Goal: Information Seeking & Learning: Check status

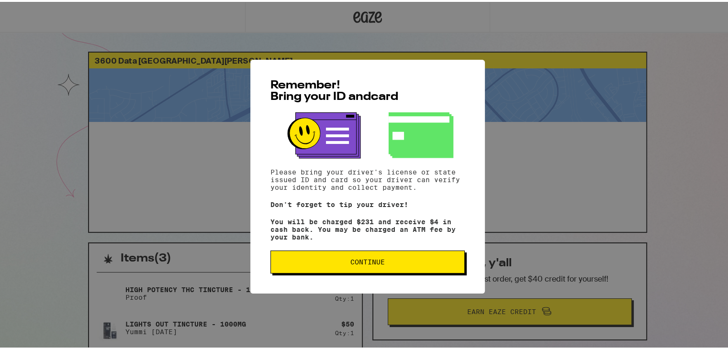
click at [421, 255] on button "Continue" at bounding box center [367, 260] width 194 height 23
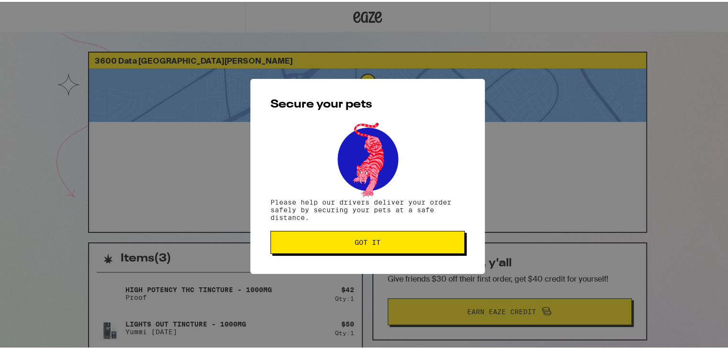
click at [406, 240] on span "Got it" at bounding box center [367, 240] width 178 height 7
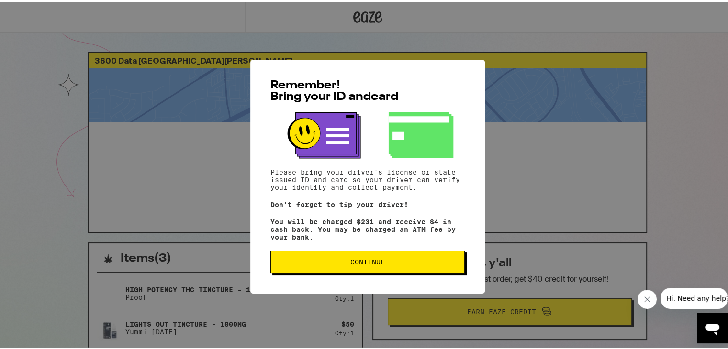
click at [371, 254] on button "Continue" at bounding box center [367, 260] width 194 height 23
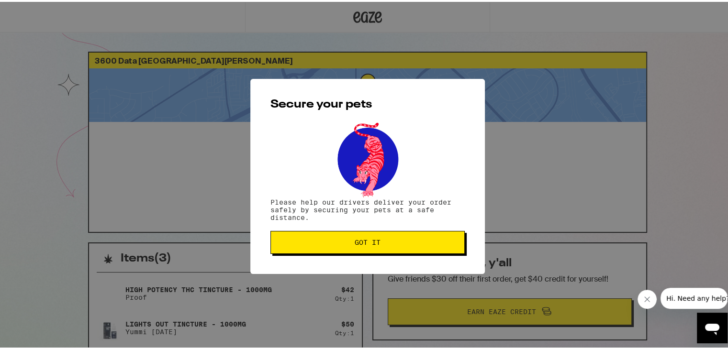
click at [371, 244] on span "Got it" at bounding box center [368, 240] width 26 height 7
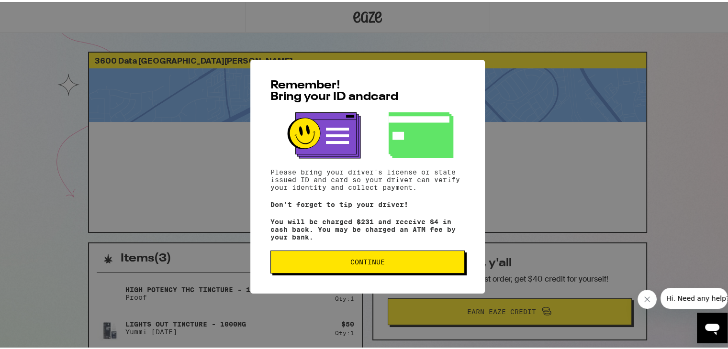
click at [341, 269] on button "Continue" at bounding box center [367, 260] width 194 height 23
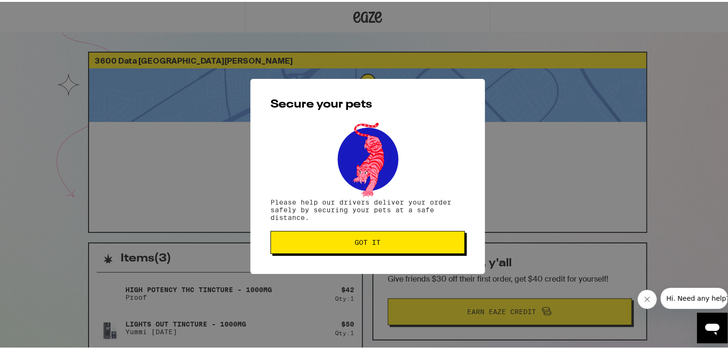
click at [341, 231] on button "Got it" at bounding box center [367, 240] width 194 height 23
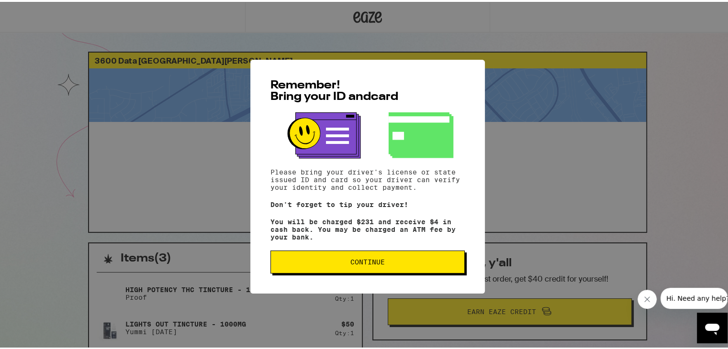
click at [319, 267] on button "Continue" at bounding box center [367, 260] width 194 height 23
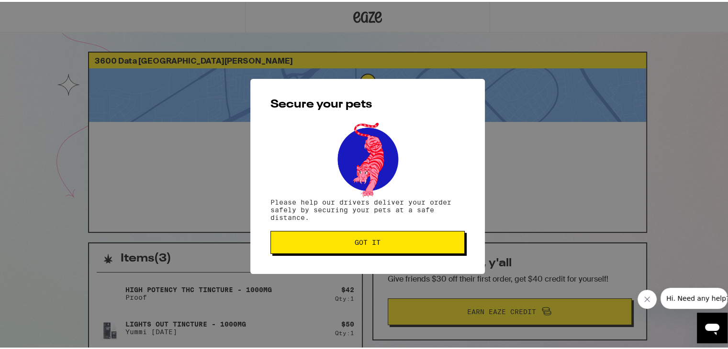
click at [320, 239] on span "Got it" at bounding box center [367, 240] width 178 height 7
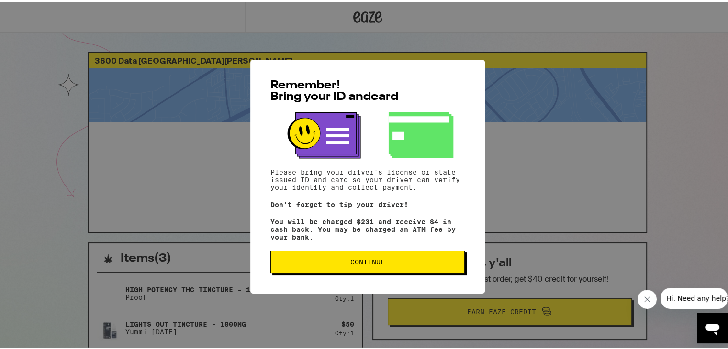
click at [351, 264] on span "Continue" at bounding box center [367, 260] width 34 height 7
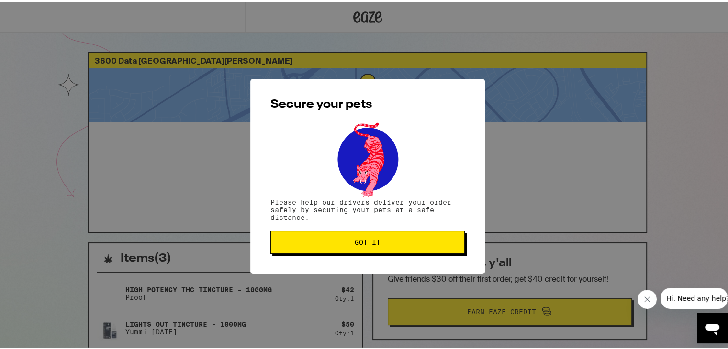
click at [351, 229] on div "Secure your pets Please help our drivers deliver your order safely by securing …" at bounding box center [367, 174] width 234 height 195
click at [355, 243] on span "Got it" at bounding box center [368, 240] width 26 height 7
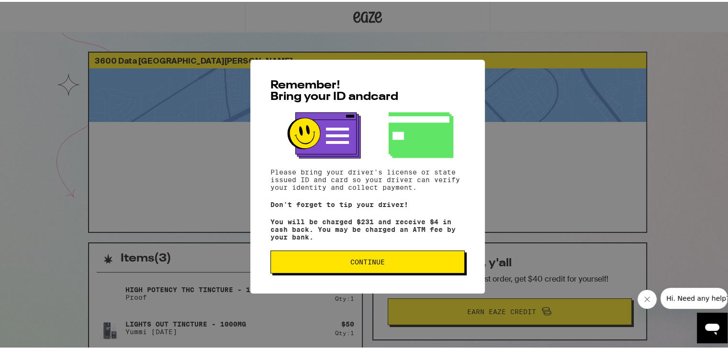
click at [383, 260] on span "Continue" at bounding box center [367, 260] width 178 height 7
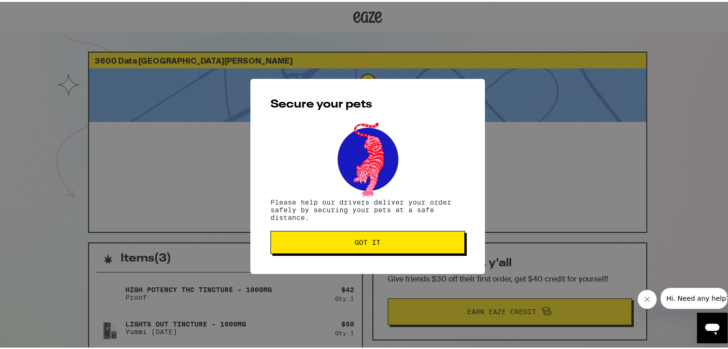
click at [376, 247] on button "Got it" at bounding box center [367, 240] width 194 height 23
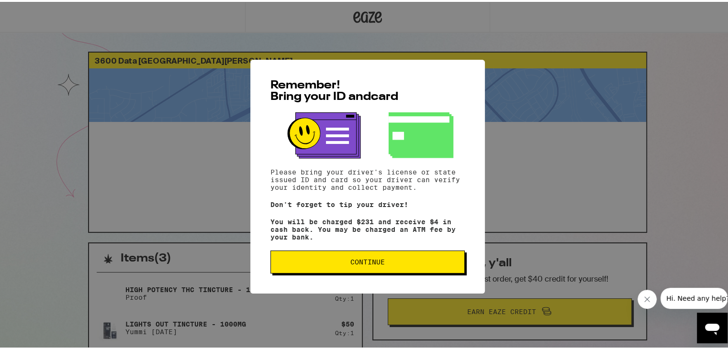
click at [370, 270] on button "Continue" at bounding box center [367, 260] width 194 height 23
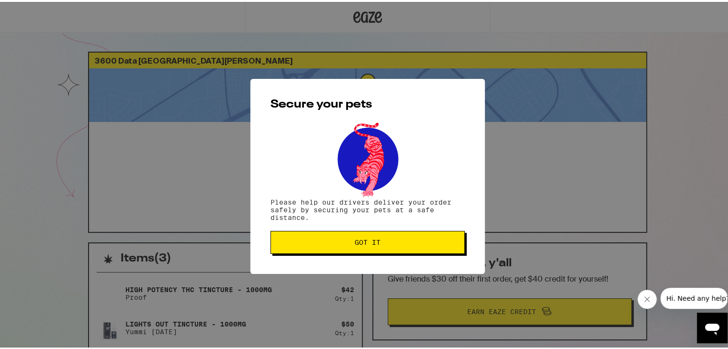
click at [363, 244] on span "Got it" at bounding box center [368, 240] width 26 height 7
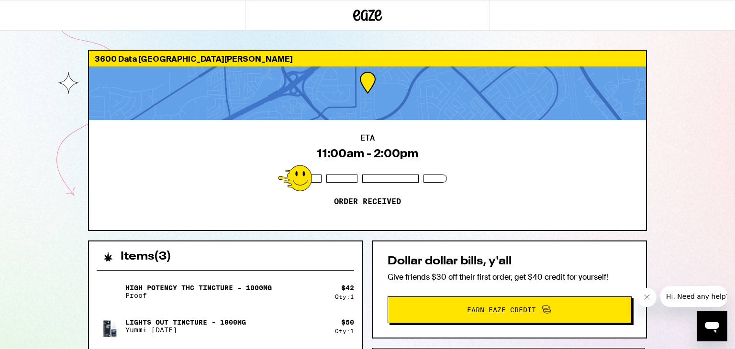
click at [0, 18] on div at bounding box center [122, 15] width 245 height 31
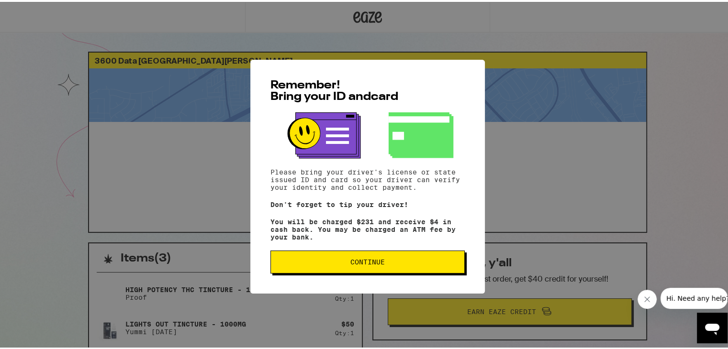
click at [315, 252] on button "Continue" at bounding box center [367, 260] width 194 height 23
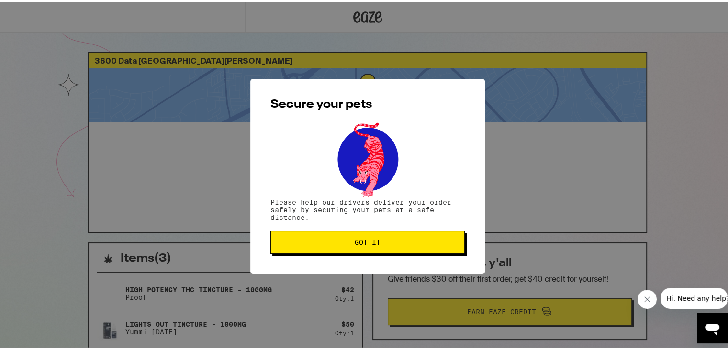
click at [315, 252] on button "Got it" at bounding box center [367, 240] width 194 height 23
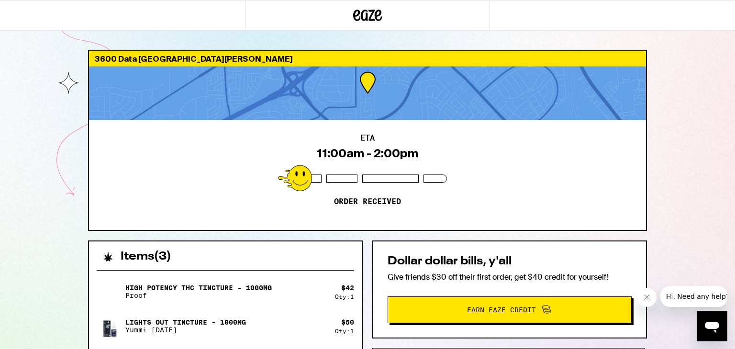
click at [366, 11] on icon at bounding box center [367, 15] width 29 height 17
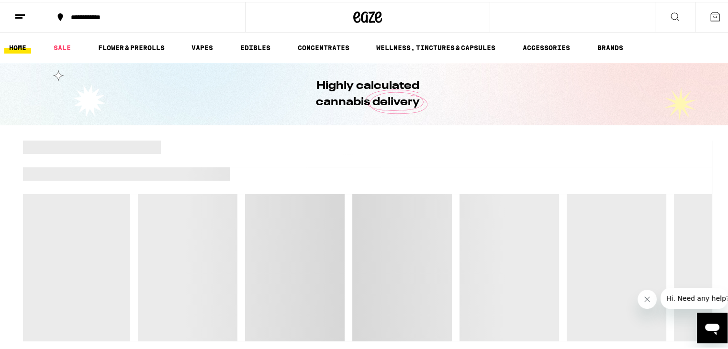
click at [22, 19] on icon at bounding box center [19, 14] width 11 height 11
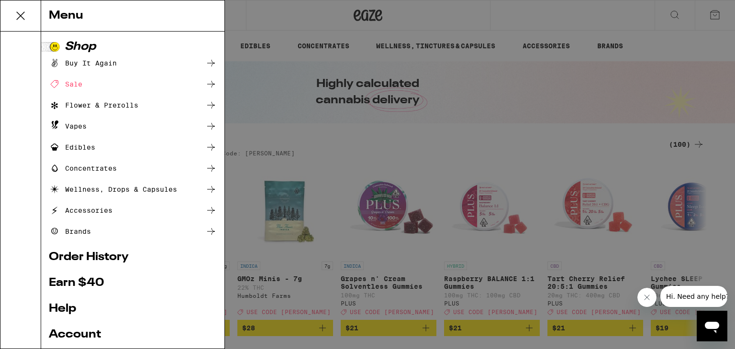
click at [74, 259] on link "Order History" at bounding box center [133, 257] width 168 height 11
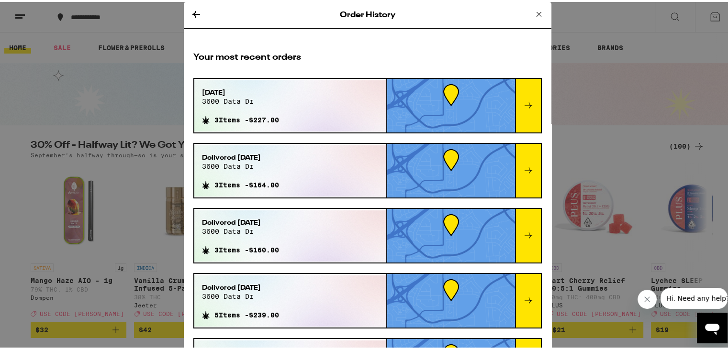
click at [285, 102] on div "Sep 15, 2025 3600 data dr 3 Items - $227.00" at bounding box center [240, 103] width 92 height 51
click at [524, 104] on icon at bounding box center [528, 103] width 8 height 7
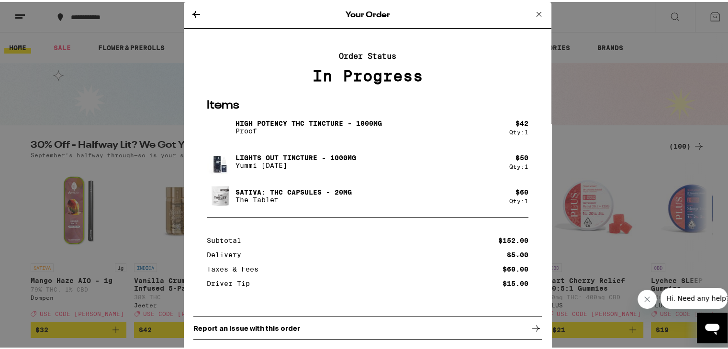
click at [192, 11] on icon at bounding box center [196, 12] width 8 height 7
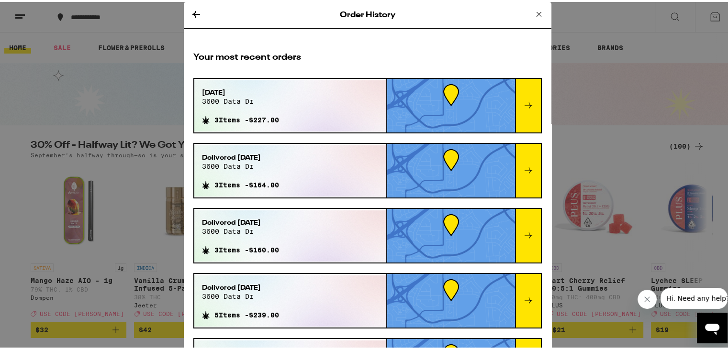
click at [279, 115] on span "3 Items - $227.00" at bounding box center [246, 118] width 65 height 8
click at [477, 113] on div at bounding box center [451, 104] width 128 height 54
click at [523, 100] on icon at bounding box center [528, 103] width 11 height 11
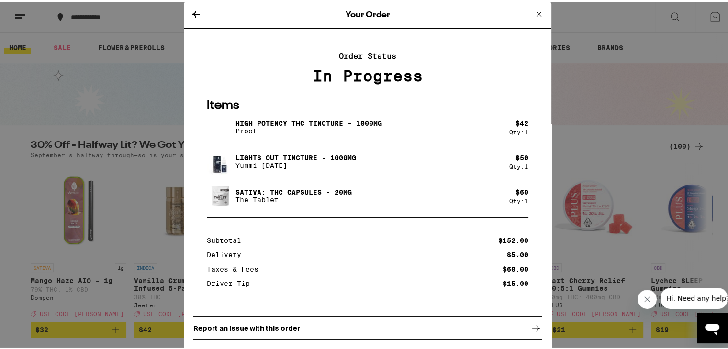
click at [536, 13] on icon at bounding box center [538, 12] width 5 height 5
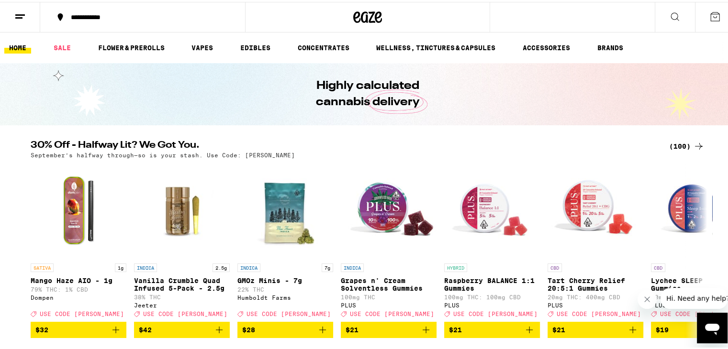
click at [25, 10] on icon at bounding box center [19, 14] width 11 height 11
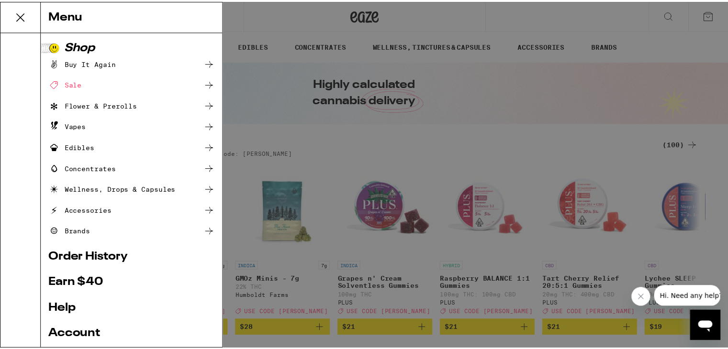
scroll to position [90, 0]
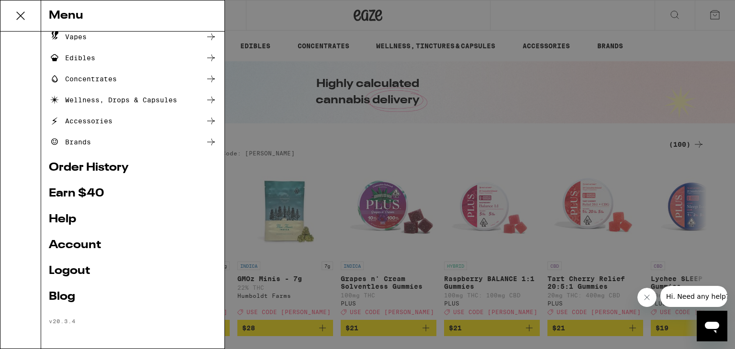
click at [89, 245] on link "Account" at bounding box center [133, 245] width 168 height 11
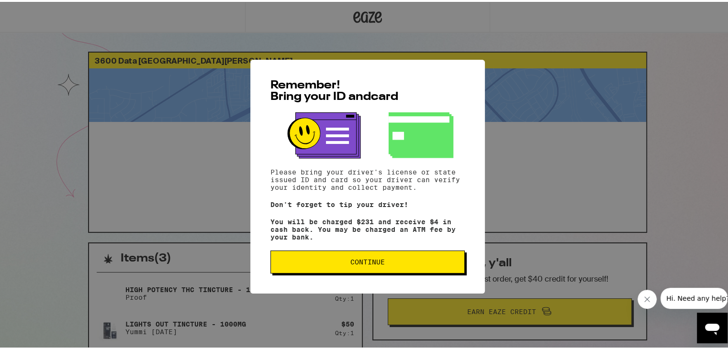
click at [406, 257] on button "Continue" at bounding box center [367, 260] width 194 height 23
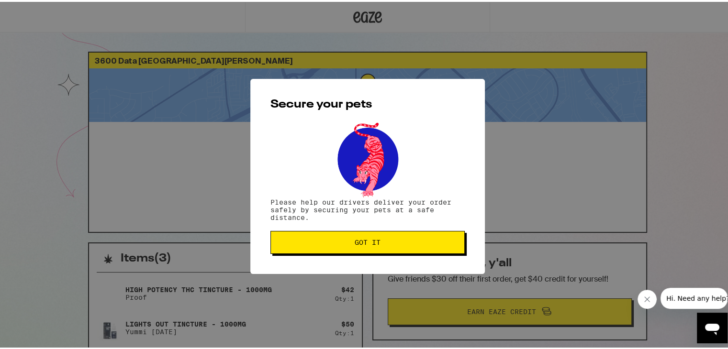
click at [403, 225] on div "Secure your pets Please help our drivers deliver your order safely by securing …" at bounding box center [367, 174] width 234 height 195
click at [404, 237] on button "Got it" at bounding box center [367, 240] width 194 height 23
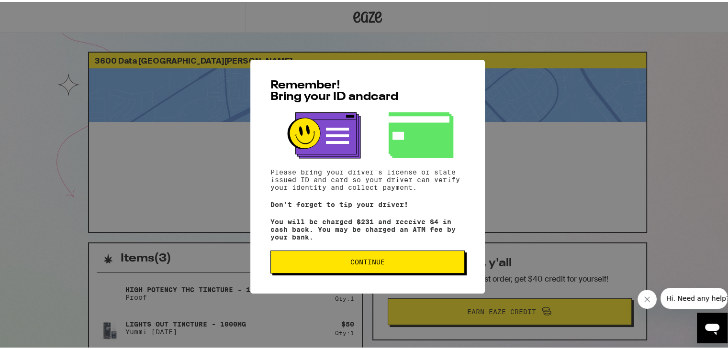
click at [356, 263] on span "Continue" at bounding box center [367, 260] width 34 height 7
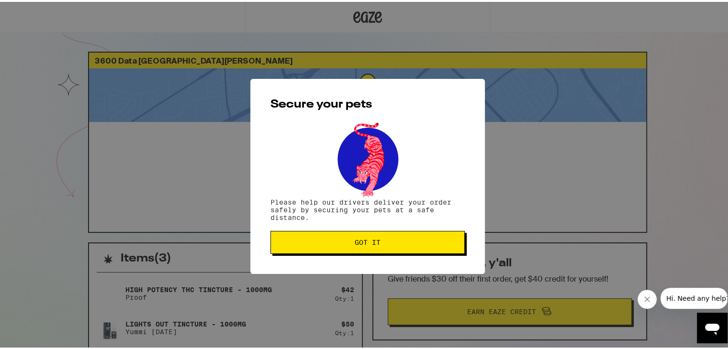
click at [356, 236] on button "Got it" at bounding box center [367, 240] width 194 height 23
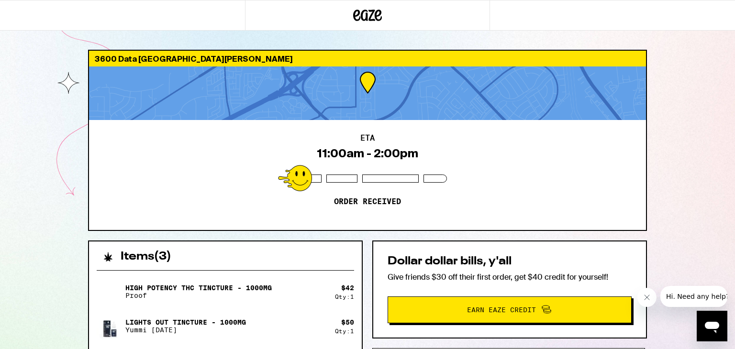
click at [643, 298] on icon "Close message from company" at bounding box center [647, 298] width 8 height 8
click at [713, 334] on icon "Open messaging window" at bounding box center [711, 326] width 17 height 17
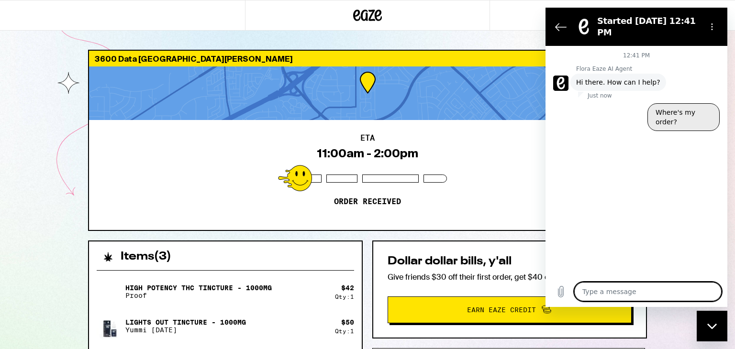
click at [669, 108] on button "Where's my order?" at bounding box center [683, 117] width 72 height 28
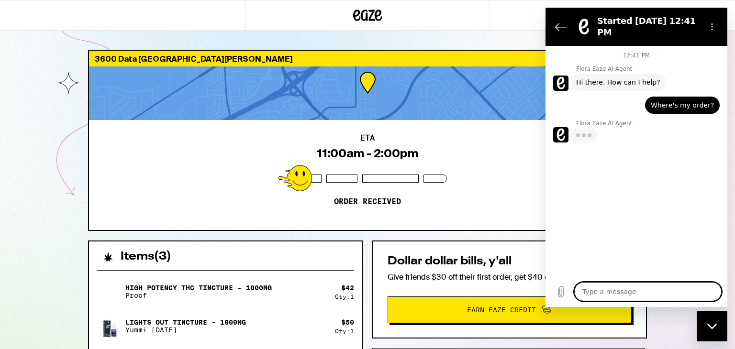
type textarea "x"
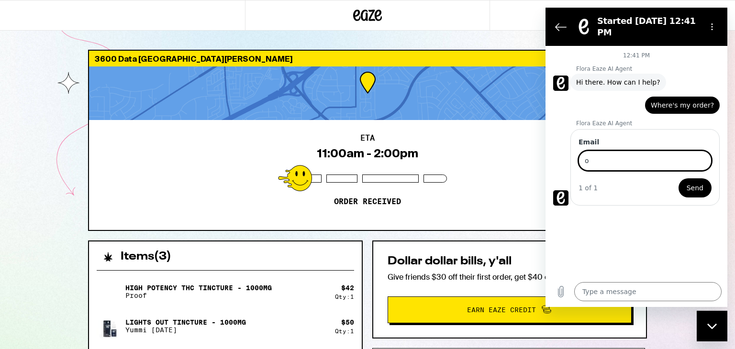
type input "ocean.ellis@gmail.com"
click at [690, 182] on span "Send" at bounding box center [695, 187] width 17 height 11
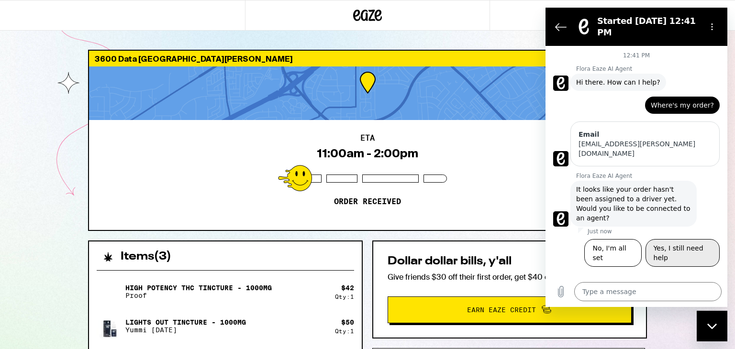
click at [673, 239] on button "Yes, I still need help" at bounding box center [683, 253] width 74 height 28
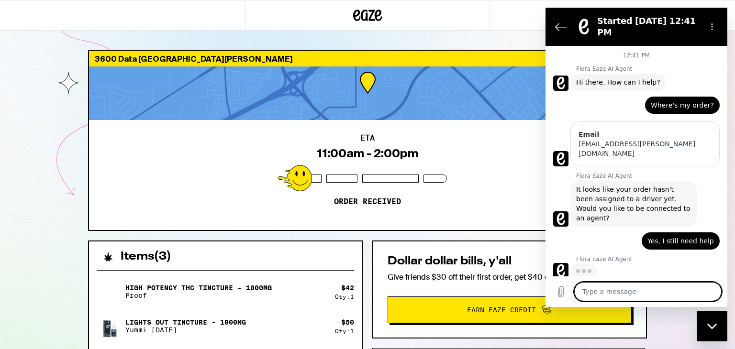
type textarea "x"
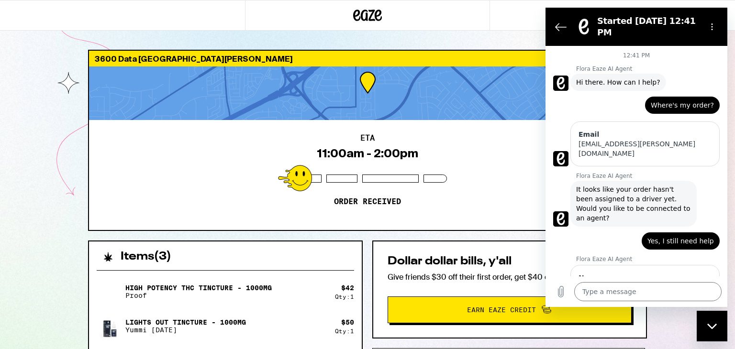
scroll to position [38, 0]
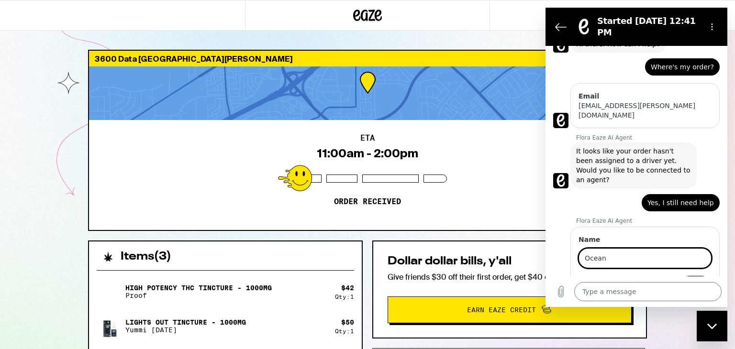
type input "Ocean"
click at [690, 280] on span "Next" at bounding box center [696, 285] width 16 height 11
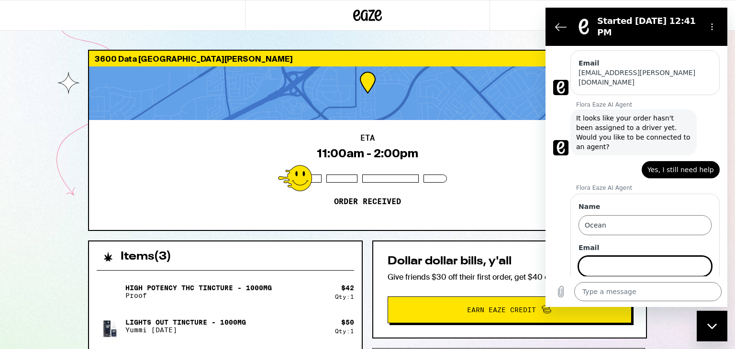
scroll to position [79, 0]
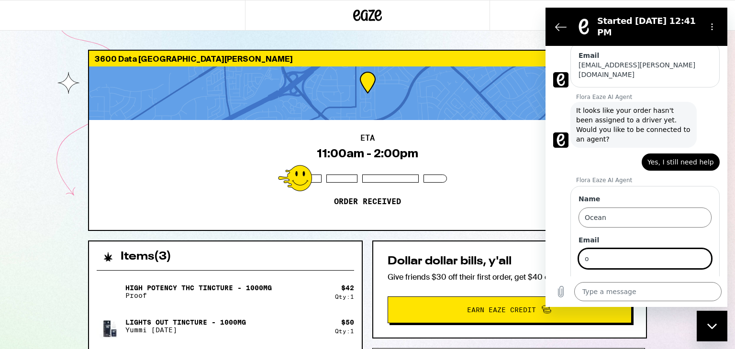
type input "ocean.ellis@gmail.com"
click at [688, 280] on span "Next" at bounding box center [696, 285] width 16 height 11
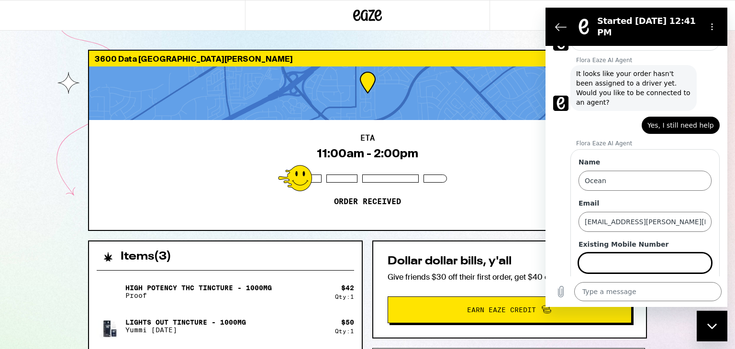
scroll to position [120, 0]
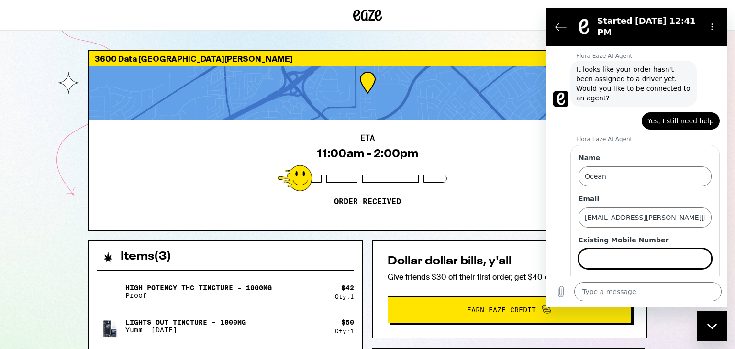
click at [637, 249] on input "Existing Mobile Number" at bounding box center [645, 259] width 133 height 20
click at [597, 249] on input "5596817519" at bounding box center [645, 259] width 133 height 20
click at [595, 249] on input "5596817519" at bounding box center [645, 259] width 133 height 20
click at [584, 249] on input "559)6817519" at bounding box center [645, 259] width 133 height 20
click at [611, 249] on input "(559)6817519" at bounding box center [645, 259] width 133 height 20
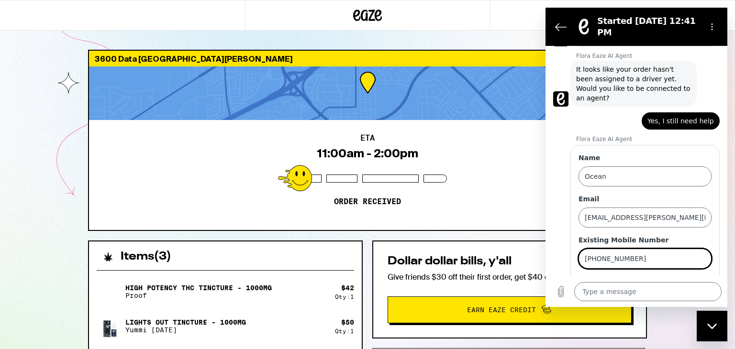
click at [635, 249] on input "(559)681-7519" at bounding box center [645, 259] width 133 height 20
type input "(559)681-7819"
click at [687, 280] on span "Send" at bounding box center [695, 285] width 17 height 11
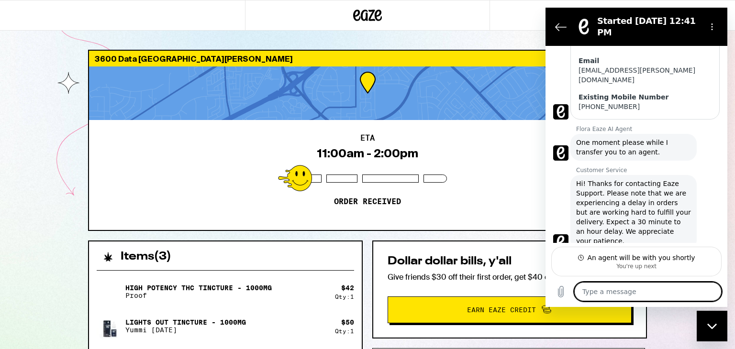
scroll to position [235, 0]
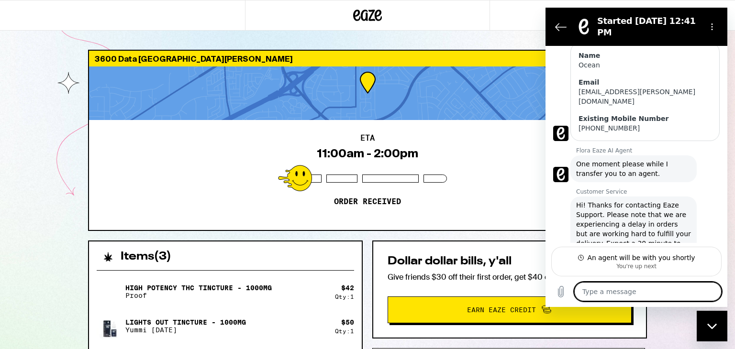
type textarea "x"
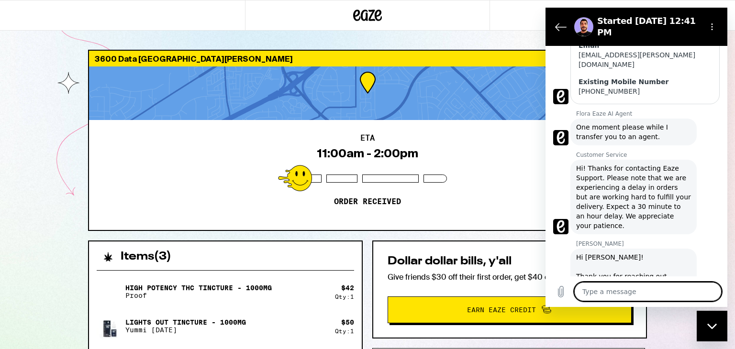
scroll to position [254, 0]
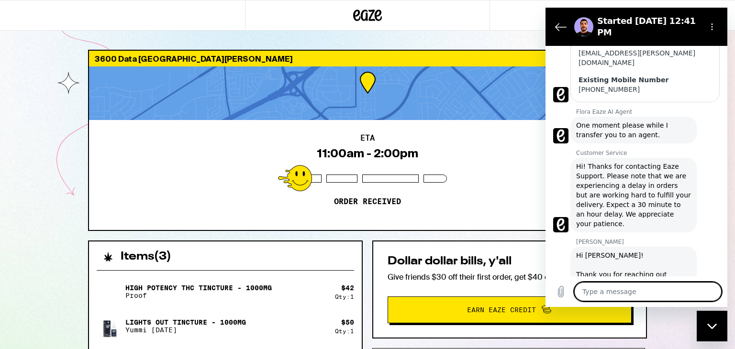
click at [630, 286] on textarea at bounding box center [647, 291] width 147 height 19
type textarea "H"
type textarea "x"
type textarea "He"
type textarea "x"
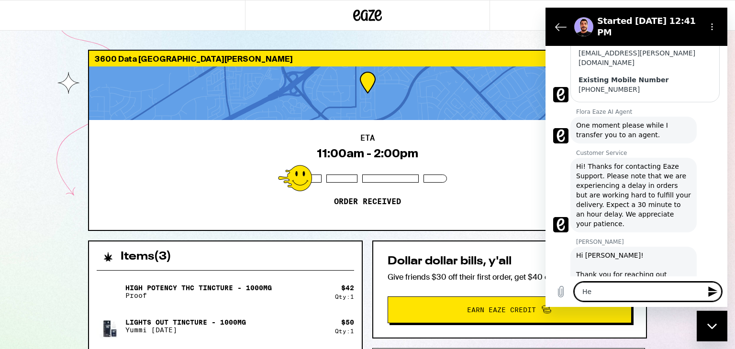
type textarea "Hel"
type textarea "x"
type textarea "Hell"
type textarea "x"
type textarea "Hello"
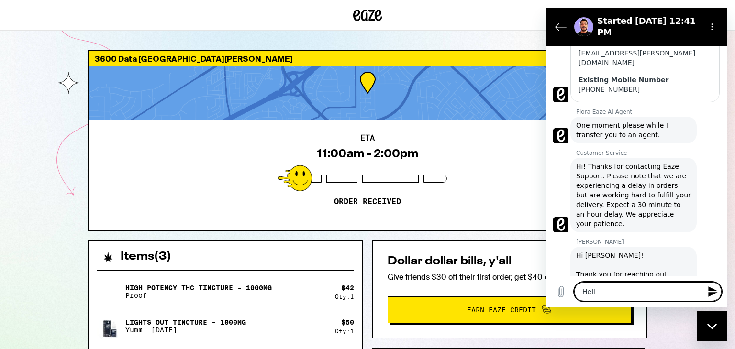
type textarea "x"
type textarea "Hello,"
type textarea "x"
type textarea "Hello,"
type textarea "x"
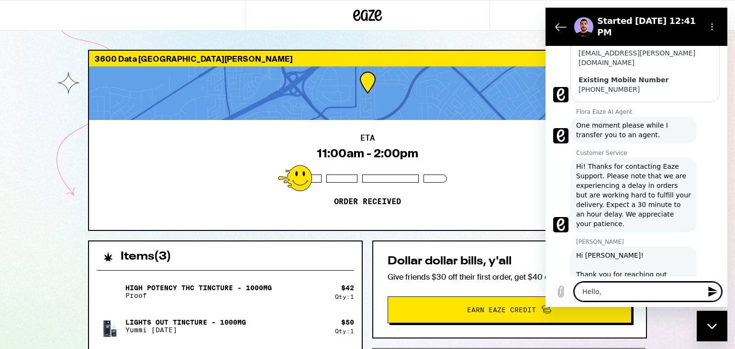
type textarea "Hello, I"
type textarea "x"
type textarea "Hello, I"
type textarea "x"
type textarea "Hello, I j"
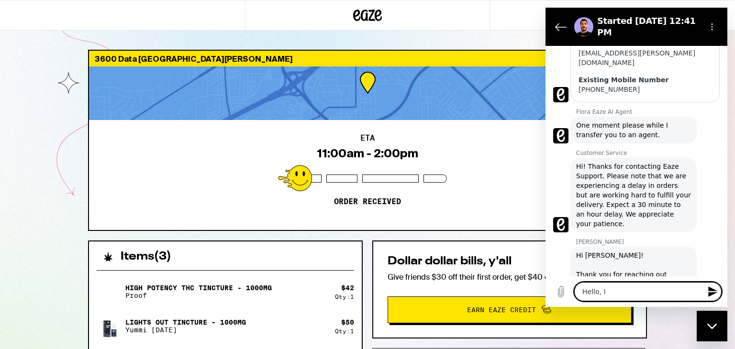
type textarea "x"
type textarea "Hello, I"
type textarea "x"
type textarea "Hello, I j"
type textarea "x"
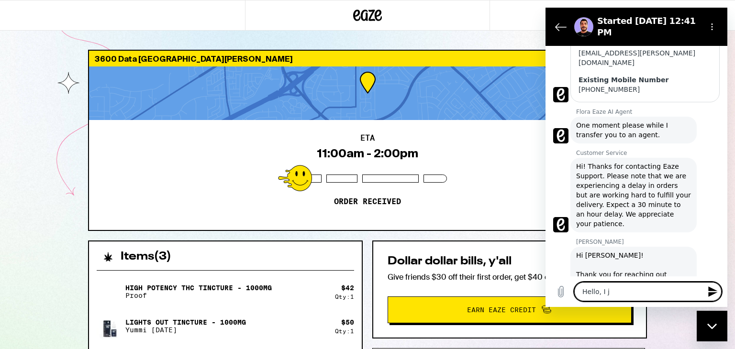
type textarea "Hello, I ju"
type textarea "x"
type textarea "Hello, I jus"
type textarea "x"
type textarea "Hello, I just"
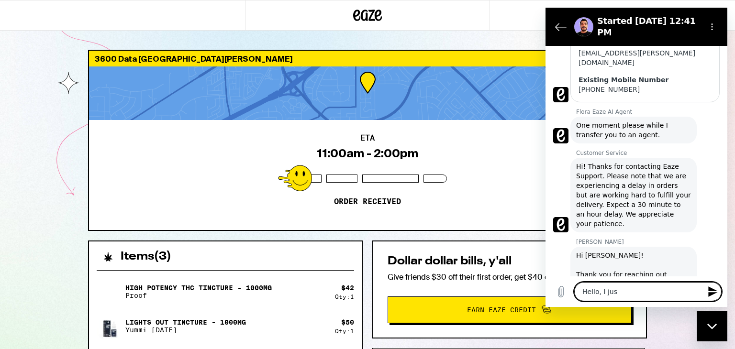
type textarea "x"
type textarea "Hello, I just"
type textarea "x"
type textarea "Hello, I just t"
type textarea "x"
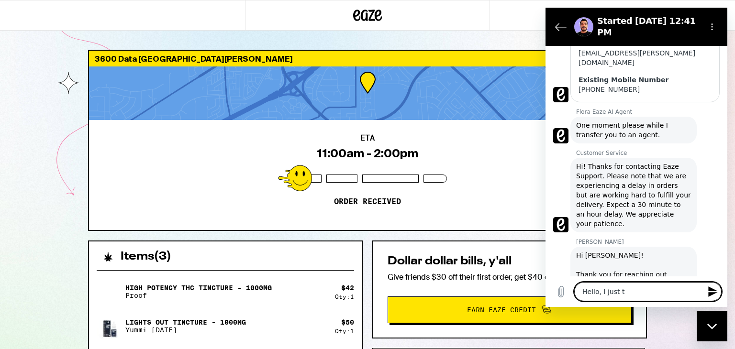
type textarea "Hello, I just tr"
type textarea "x"
type textarea "Hello, I just try"
type textarea "x"
type textarea "Hello, I just tryi"
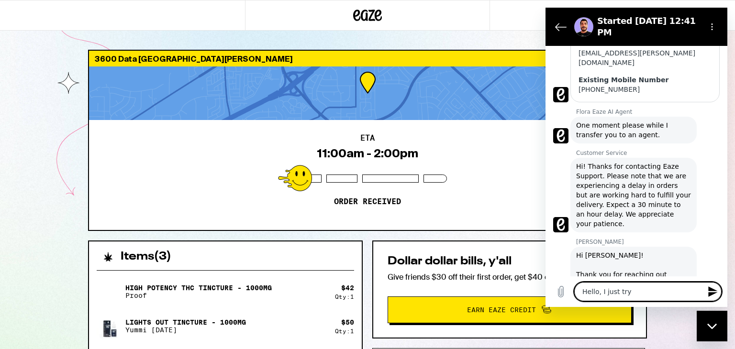
type textarea "x"
type textarea "Hello, I just tryin"
type textarea "x"
type textarea "Hello, I just trying"
type textarea "x"
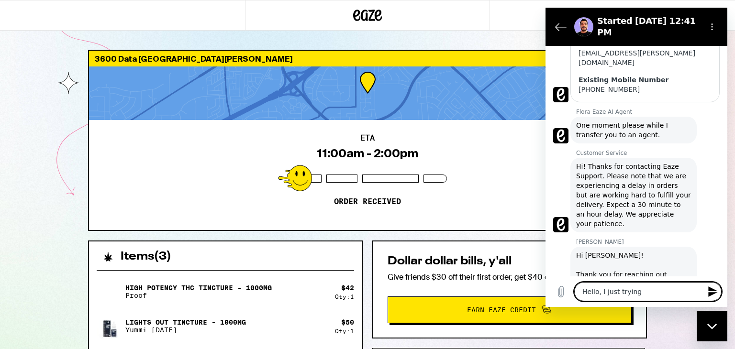
type textarea "Hello, I just trying"
type textarea "x"
type textarea "Hello, I just trying t"
type textarea "x"
type textarea "Hello, I just trying to"
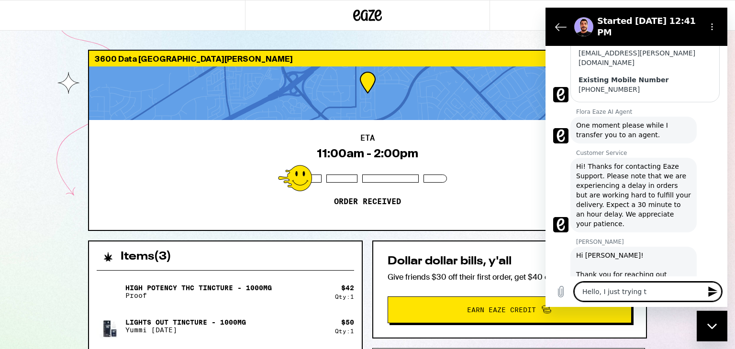
type textarea "x"
type textarea "Hello, I just trying to"
type textarea "x"
type textarea "Hello, I just trying to f"
type textarea "x"
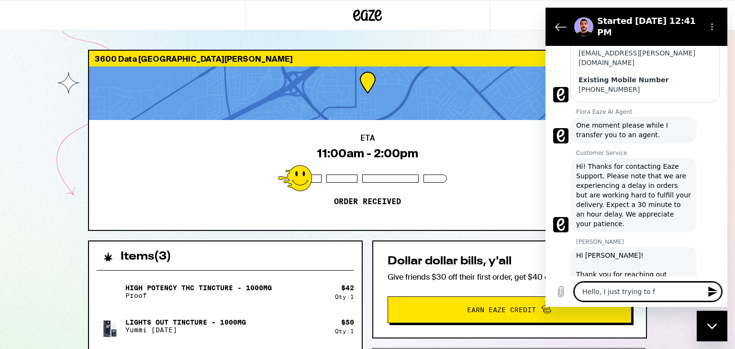
type textarea "Hello, I just trying to fi"
type textarea "x"
type textarea "Hello, I just trying to fig"
type textarea "x"
type textarea "Hello, I just trying to figu"
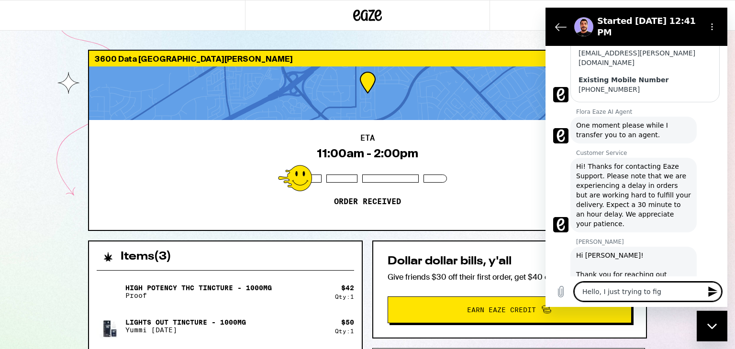
type textarea "x"
type textarea "Hello, I just trying to figur"
type textarea "x"
type textarea "Hello, I just trying to figure"
type textarea "x"
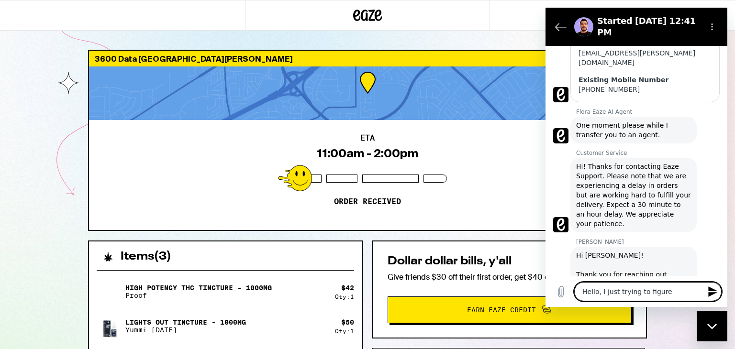
type textarea "Hello, I just trying to figure"
type textarea "x"
type textarea "Hello, I just trying to figure o"
type textarea "x"
type textarea "Hello, I just trying to figure ou"
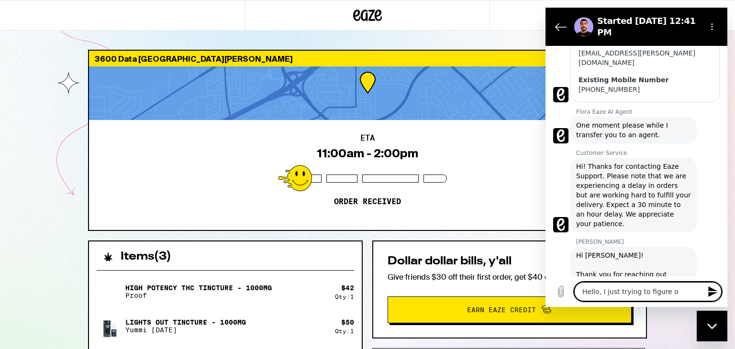
type textarea "x"
type textarea "Hello, I just trying to figure out"
type textarea "x"
type textarea "Hello, I just trying to figure out"
type textarea "x"
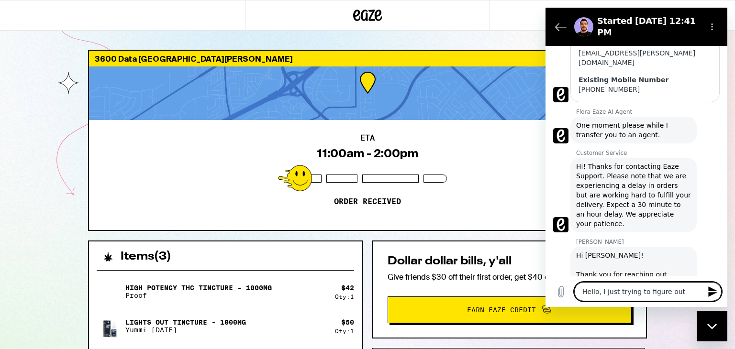
type textarea "Hello, I just trying to figure out a"
type textarea "x"
type textarea "Hello, I just trying to figure out ab"
type textarea "x"
type textarea "Hello, I just trying to figure out abo"
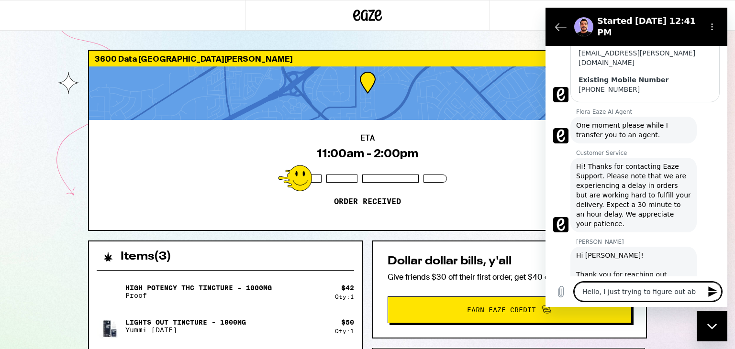
type textarea "x"
type textarea "Hello, I just trying to figure out abou"
type textarea "x"
type textarea "Hello, I just trying to figure out about"
type textarea "x"
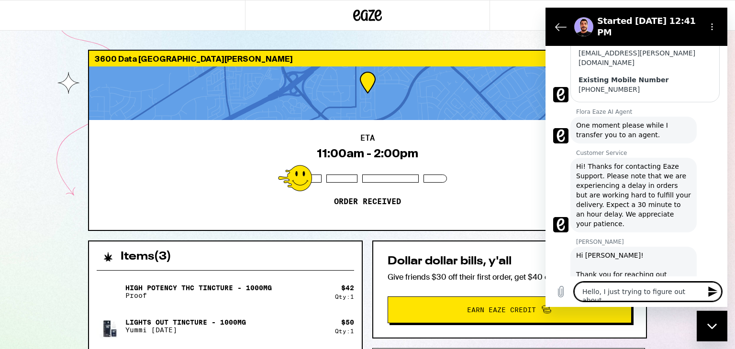
type textarea "Hello, I just trying to figure out about"
type textarea "x"
type textarea "Hello, I just trying to figure out about w"
type textarea "x"
type textarea "Hello, I just trying to figure out about wh"
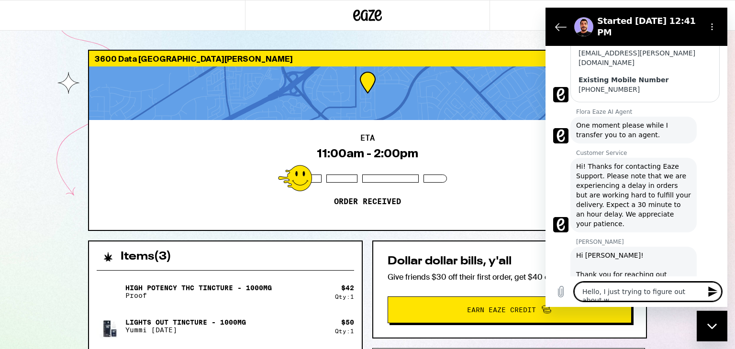
type textarea "x"
type textarea "Hello, I just trying to figure out about whe"
type textarea "x"
type textarea "Hello, I just trying to figure out about when"
type textarea "x"
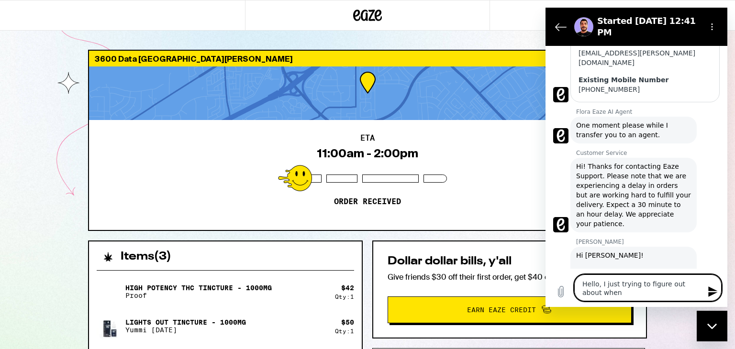
type textarea "Hello, I just trying to figure out about when"
type textarea "x"
type textarea "Hello, I just trying to figure out about when t"
type textarea "x"
type textarea "Hello, I just trying to figure out about when to"
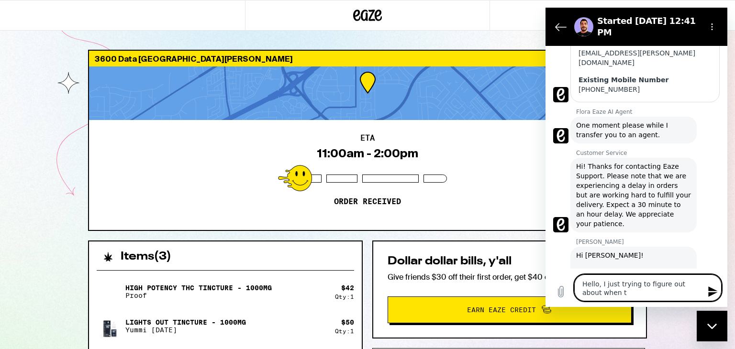
type textarea "x"
type textarea "Hello, I just trying to figure out about when top"
type textarea "x"
type textarea "Hello, I just trying to figure out about when top"
type textarea "x"
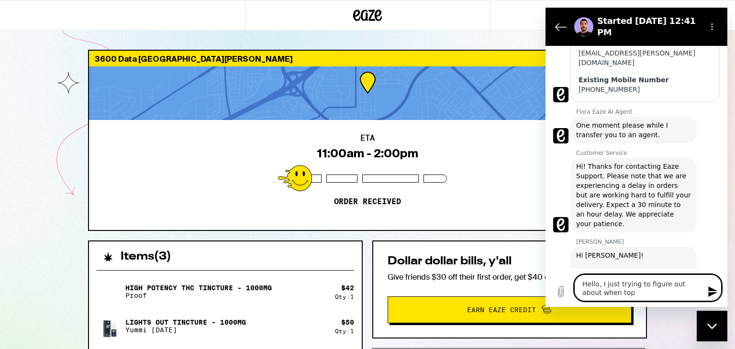
type textarea "Hello, I just trying to figure out about when top"
type textarea "x"
type textarea "Hello, I just trying to figure out about when to"
type textarea "x"
type textarea "Hello, I just trying to figure out about when to"
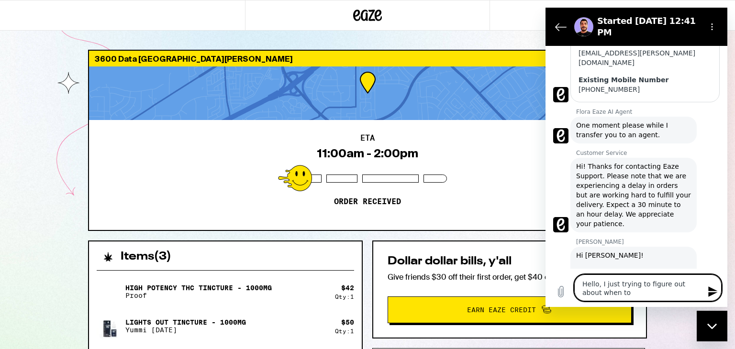
type textarea "x"
type textarea "Hello, I just trying to figure out about when to e"
type textarea "x"
type textarea "Hello, I just trying to figure out about when to ex"
type textarea "x"
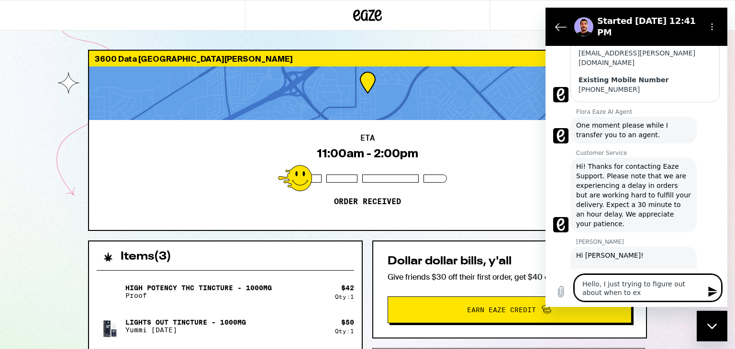
type textarea "Hello, I just trying to figure out about when to exp"
type textarea "x"
type textarea "Hello, I just trying to figure out about when to expe"
type textarea "x"
type textarea "Hello, I just trying to figure out about when to expec"
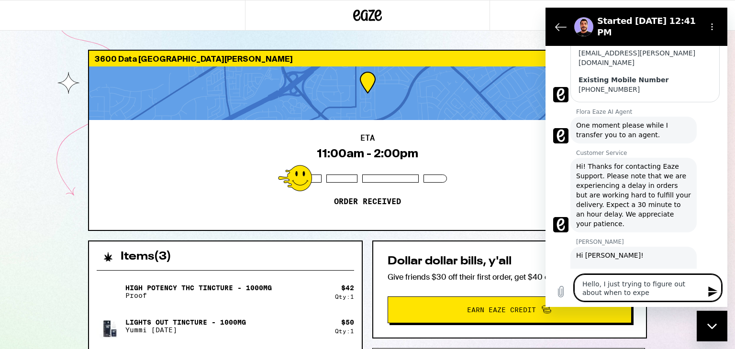
type textarea "x"
type textarea "Hello, I just trying to figure out about when to expect"
type textarea "x"
type textarea "Hello, I just trying to figure out about when to expect"
type textarea "x"
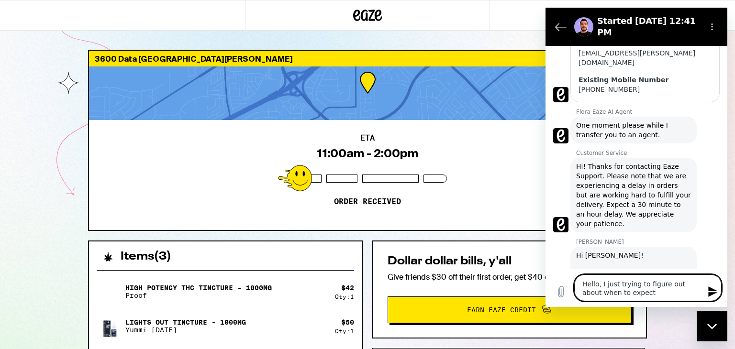
type textarea "Hello, I just trying to figure out about when to expect m"
type textarea "x"
type textarea "Hello, I just trying to figure out about when to expect my"
type textarea "x"
type textarea "Hello, I just trying to figure out about when to expect my"
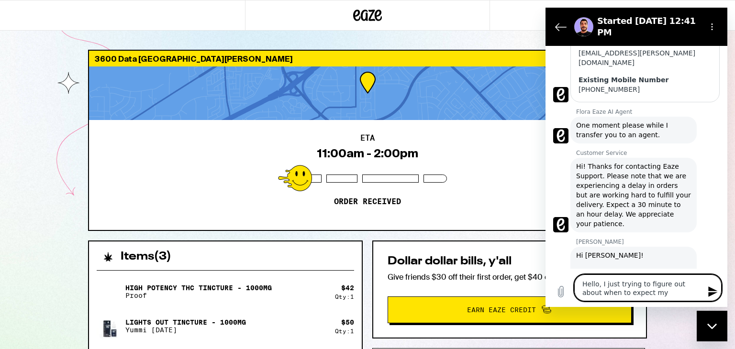
type textarea "x"
type textarea "Hello, I just trying to figure out about when to expect my o"
type textarea "x"
type textarea "Hello, I just trying to figure out about when to expect my or"
type textarea "x"
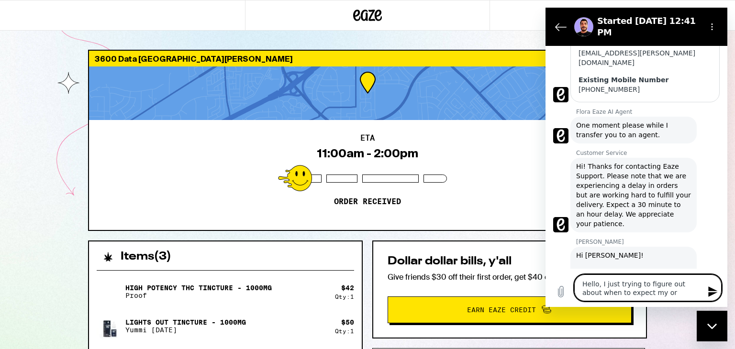
type textarea "Hello, I just trying to figure out about when to expect my ord"
type textarea "x"
type textarea "Hello, I just trying to figure out about when to expect my orde"
type textarea "x"
type textarea "Hello, I just trying to figure out about when to expect my order"
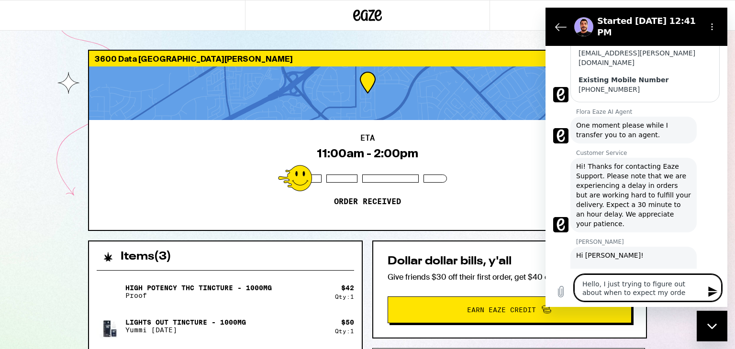
type textarea "x"
type textarea "Hello, I just trying to figure out about when to expect my order."
type textarea "x"
type textarea "Hello, I just trying to figure out about when to expect my order."
type textarea "x"
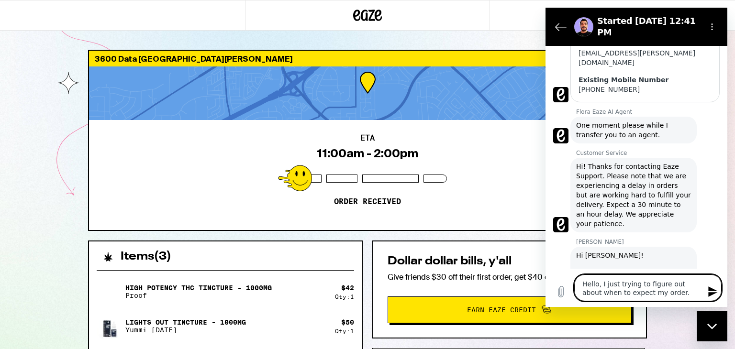
type textarea "Hello, I just trying to figure out about when to expect my order. I"
type textarea "x"
type textarea "Hello, I just trying to figure out about when to expect my order. I"
type textarea "x"
type textarea "Hello, I just trying to figure out about when to expect my order. I h"
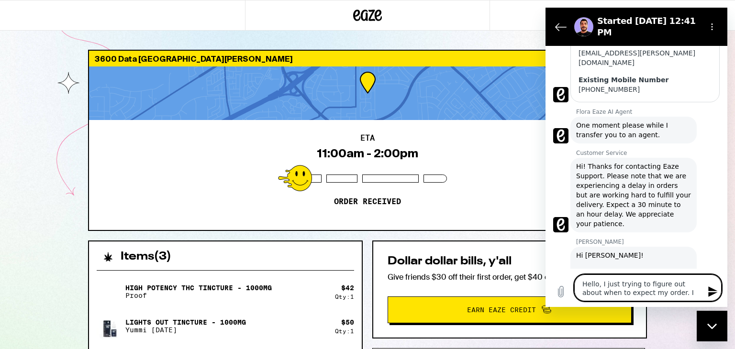
type textarea "x"
type textarea "Hello, I just trying to figure out about when to expect my order. I ha"
type textarea "x"
type textarea "Hello, I just trying to figure out about when to expect my order. I hav"
type textarea "x"
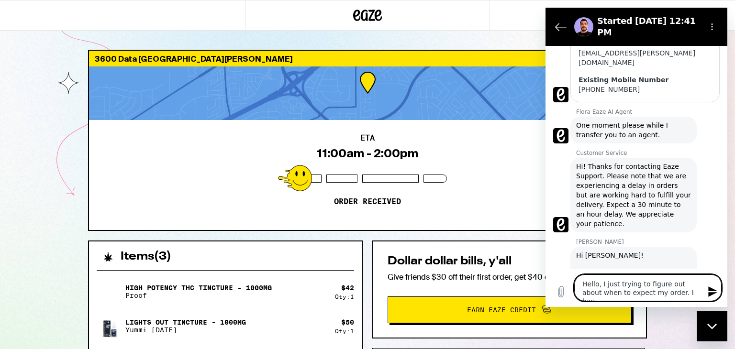
type textarea "Hello, I just trying to figure out about when to expect my order. I have"
type textarea "x"
type textarea "Hello, I just trying to figure out about when to expect my order. I have"
type textarea "x"
type textarea "Hello, I just trying to figure out about when to expect my order. I have a"
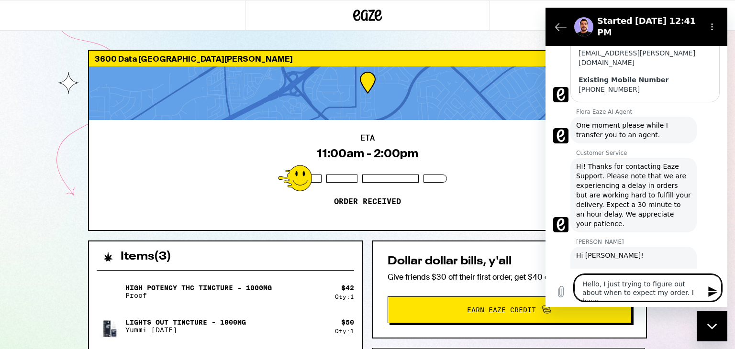
type textarea "x"
type textarea "Hello, I just trying to figure out about when to expect my order. I have a"
type textarea "x"
type textarea "Hello, I just trying to figure out about when to expect my order. I have a m"
type textarea "x"
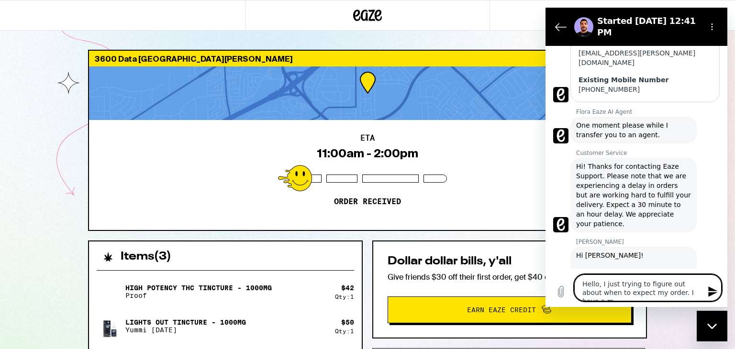
type textarea "Hello, I just trying to figure out about when to expect my order. I have a me"
type textarea "x"
type textarea "Hello, I just trying to figure out about when to expect my order. I have a mee"
type textarea "x"
type textarea "Hello, I just trying to figure out about when to expect my order. I have a meet"
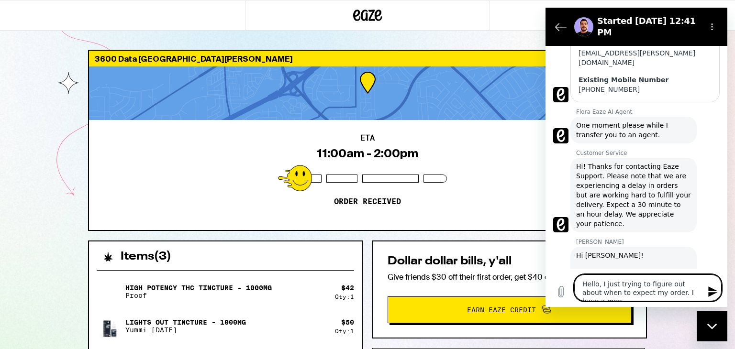
type textarea "x"
type textarea "Hello, I just trying to figure out about when to expect my order. I have a meeti"
type textarea "x"
type textarea "Hello, I just trying to figure out about when to expect my order. I have a meet…"
type textarea "x"
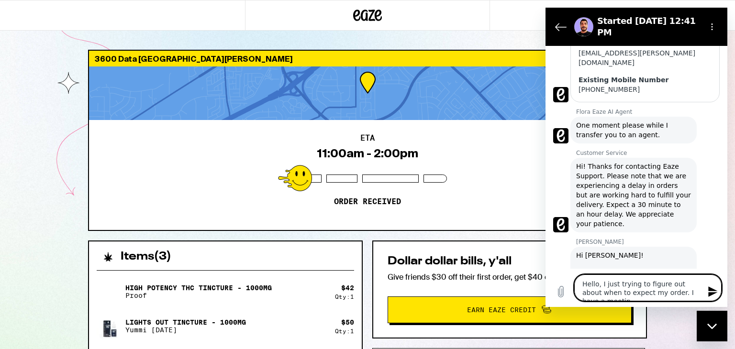
type textarea "Hello, I just trying to figure out about when to expect my order. I have a meet…"
type textarea "x"
type textarea "Hello, I just trying to figure out about when to expect my order. I have a meet…"
type textarea "x"
type textarea "Hello, I just trying to figure out about when to expect my order. I have a meet…"
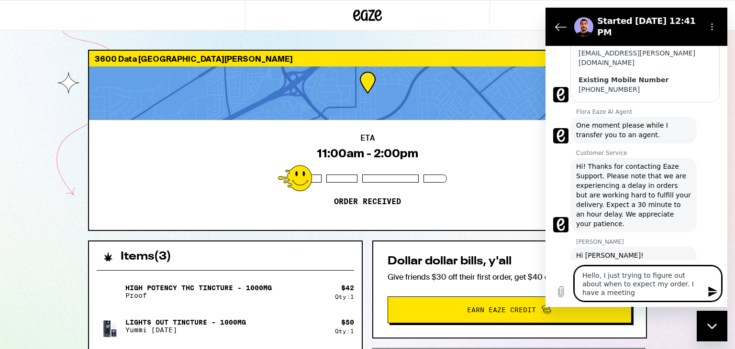
type textarea "x"
type textarea "Hello, I just trying to figure out about when to expect my order. I have a meet…"
type textarea "x"
type textarea "Hello, I just trying to figure out about when to expect my order. I have a meet…"
type textarea "x"
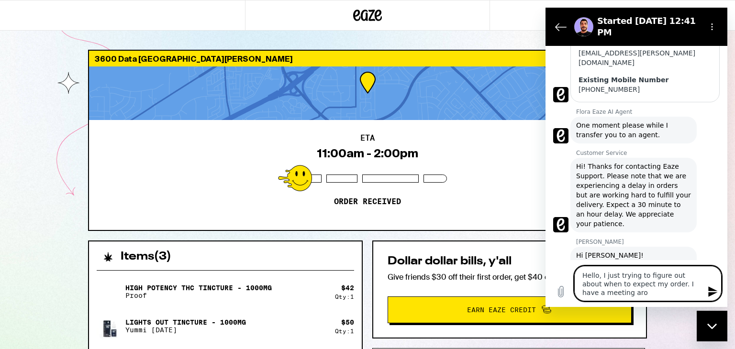
type textarea "Hello, I just trying to figure out about when to expect my order. I have a meet…"
type textarea "x"
type textarea "Hello, I just trying to figure out about when to expect my order. I have a meet…"
type textarea "x"
type textarea "Hello, I just trying to figure out about when to expect my order. I have a meet…"
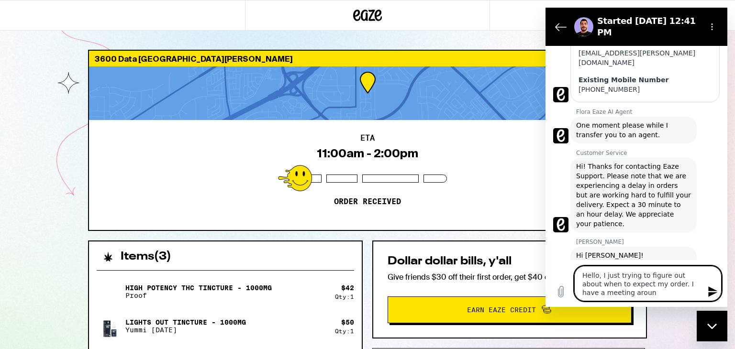
type textarea "x"
type textarea "Hello, I just trying to figure out about when to expect my order. I have a meet…"
type textarea "x"
type textarea "Hello, I just trying to figure out about when to expect my order. I have a meet…"
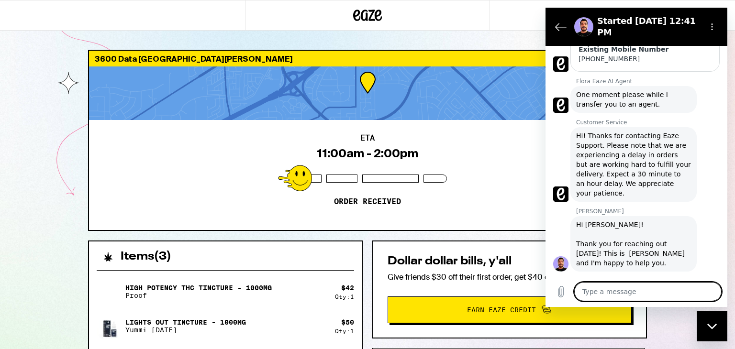
scroll to position [286, 0]
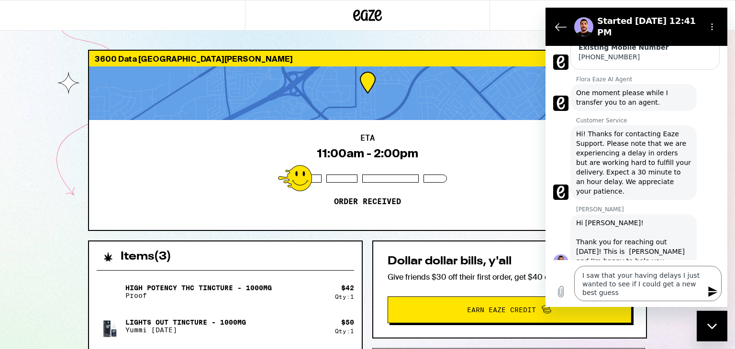
click at [712, 292] on icon "Send message" at bounding box center [712, 291] width 11 height 11
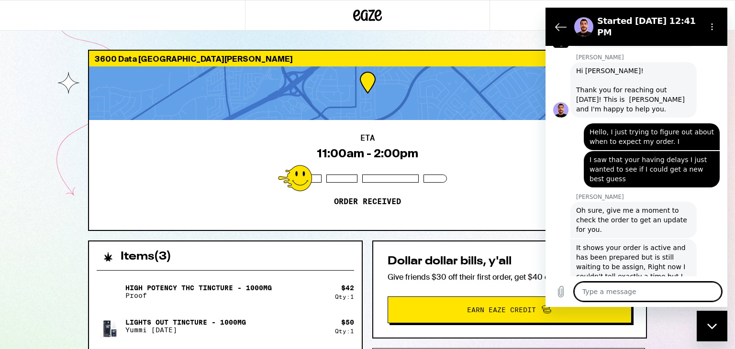
scroll to position [440, 0]
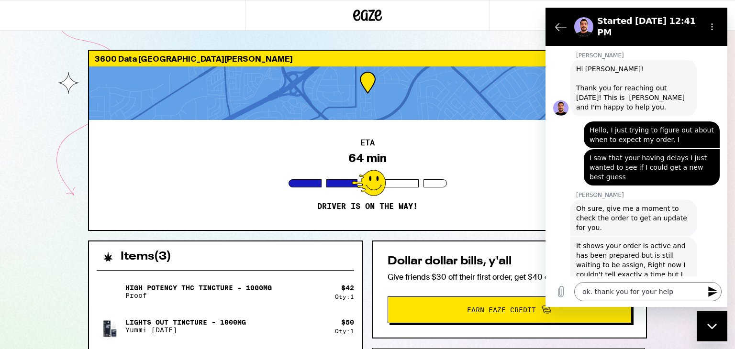
click at [711, 286] on icon "Send message" at bounding box center [712, 291] width 11 height 11
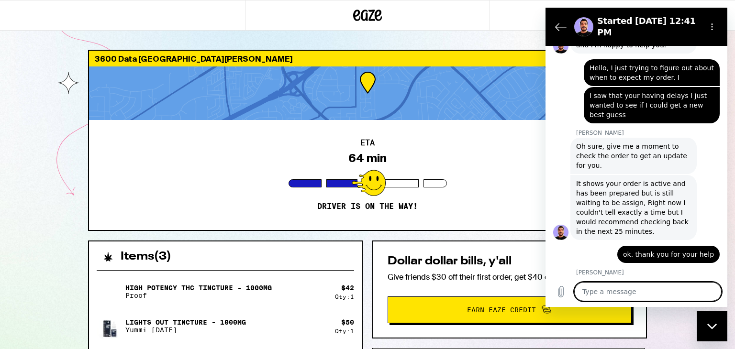
scroll to position [504, 0]
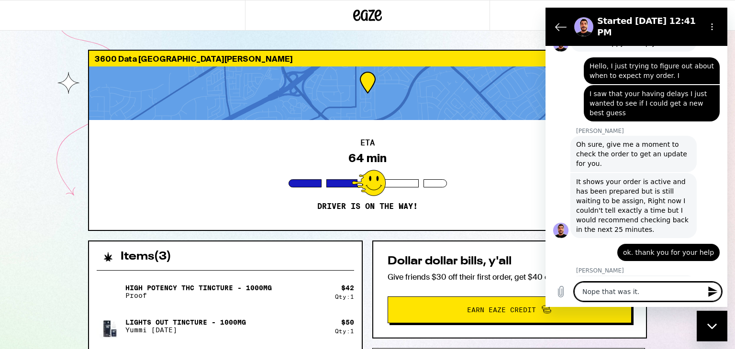
click at [708, 286] on icon "Send message" at bounding box center [712, 291] width 11 height 11
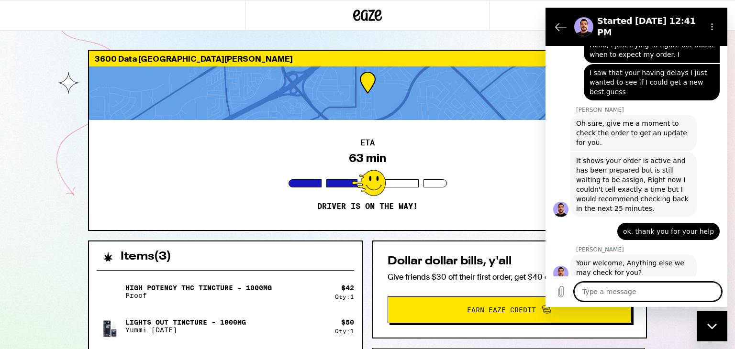
scroll to position [527, 0]
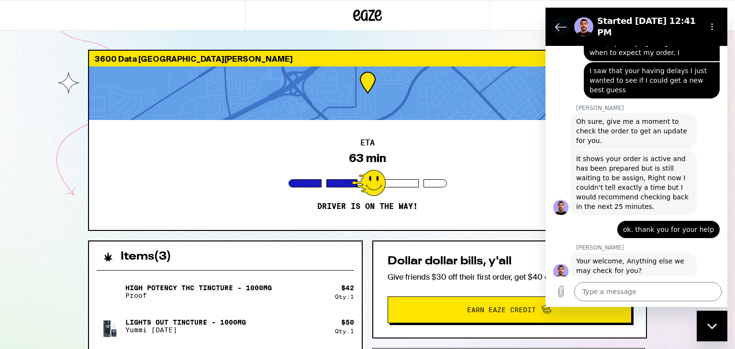
click at [560, 23] on icon "Back to the conversation list" at bounding box center [561, 26] width 11 height 7
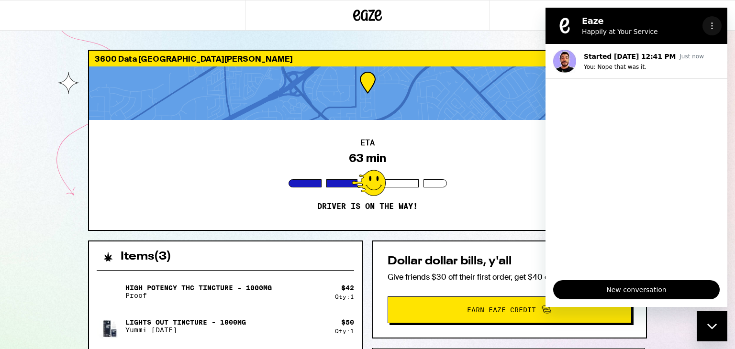
click at [714, 27] on icon "Options menu" at bounding box center [712, 26] width 8 height 8
click at [507, 9] on div at bounding box center [367, 15] width 735 height 31
click at [559, 28] on figure at bounding box center [564, 25] width 19 height 19
click at [713, 328] on icon "Close messaging window" at bounding box center [712, 325] width 10 height 5
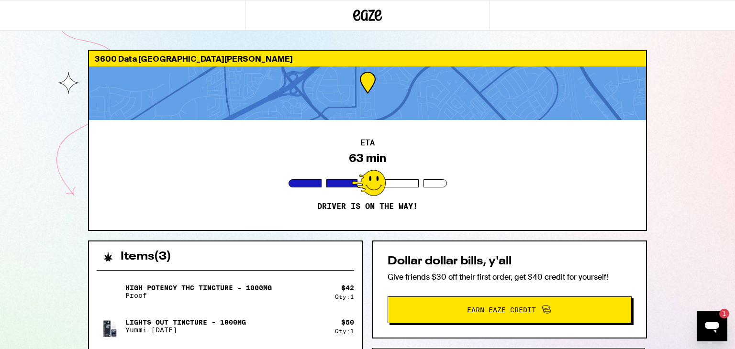
scroll to position [0, 0]
click at [713, 333] on icon "Open messaging window, 1 unread message" at bounding box center [711, 326] width 17 height 17
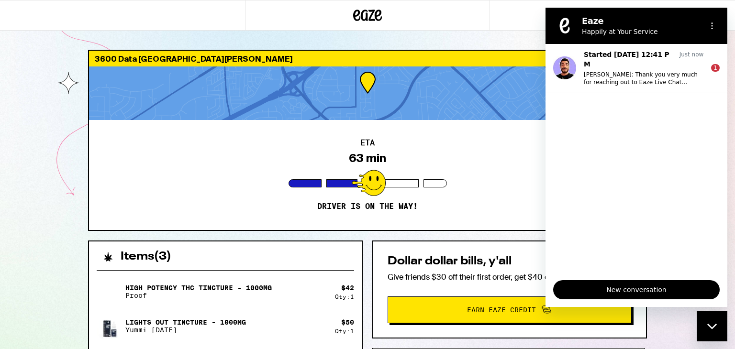
click at [719, 331] on div "Close messaging window" at bounding box center [712, 326] width 29 height 29
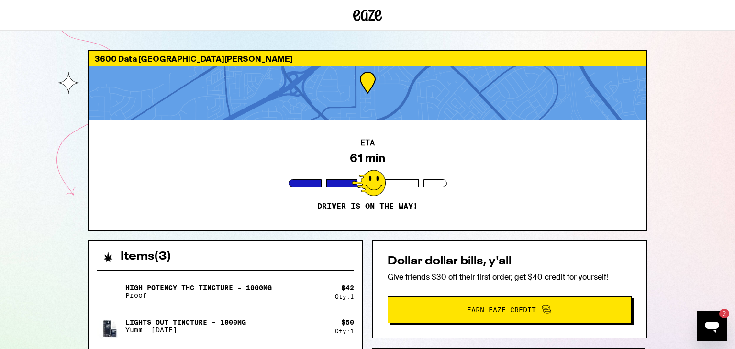
click at [709, 325] on icon "Open messaging window, 2 unread messages" at bounding box center [712, 327] width 14 height 11
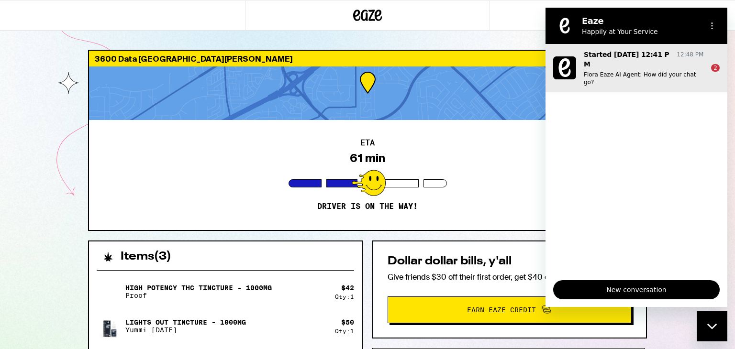
click at [662, 71] on p "Flora Eaze AI Agent: How did your chat go?" at bounding box center [644, 78] width 120 height 15
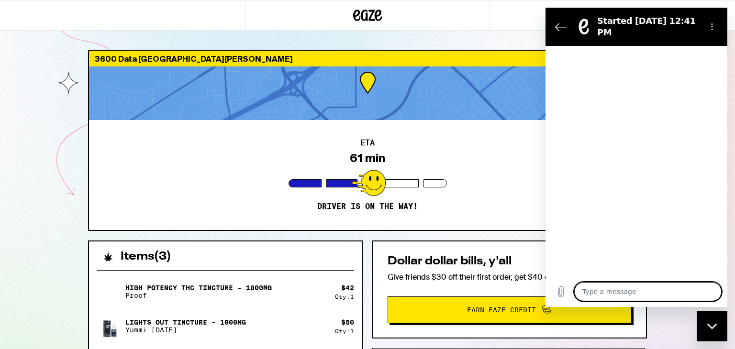
scroll to position [704, 0]
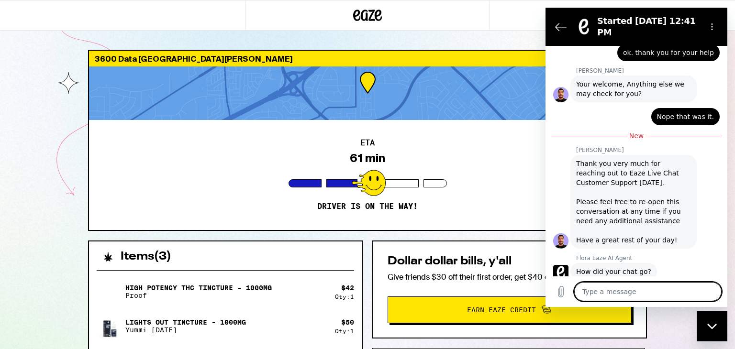
click at [652, 293] on button "Good 👍" at bounding box center [655, 302] width 44 height 18
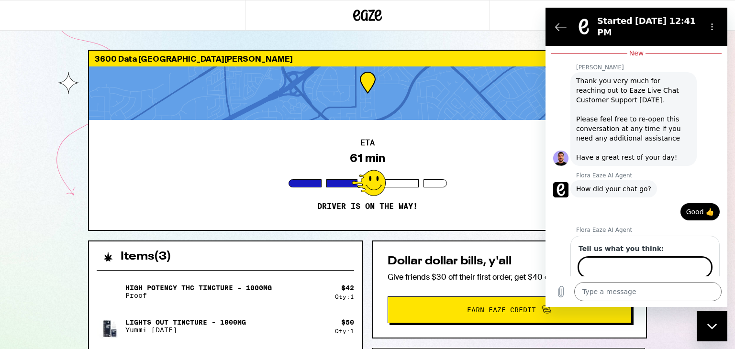
scroll to position [787, 0]
click at [557, 25] on icon "Back to the conversation list" at bounding box center [561, 26] width 11 height 7
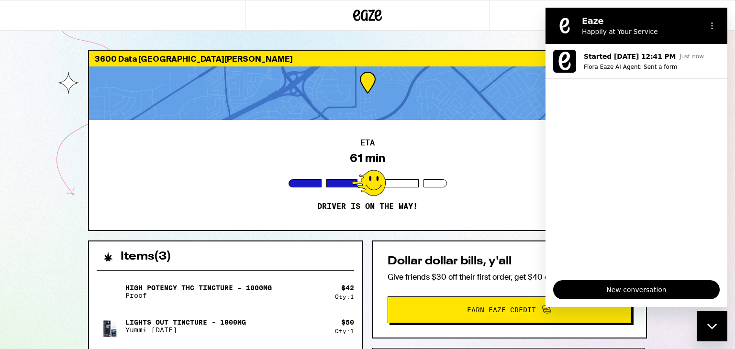
click at [463, 157] on div "ETA 61 min Driver is on the way!" at bounding box center [367, 175] width 557 height 110
click at [716, 326] on icon "Close messaging window" at bounding box center [712, 326] width 10 height 6
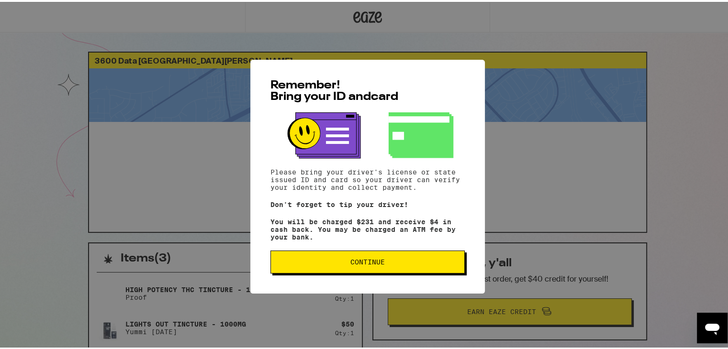
click at [379, 264] on span "Continue" at bounding box center [367, 260] width 34 height 7
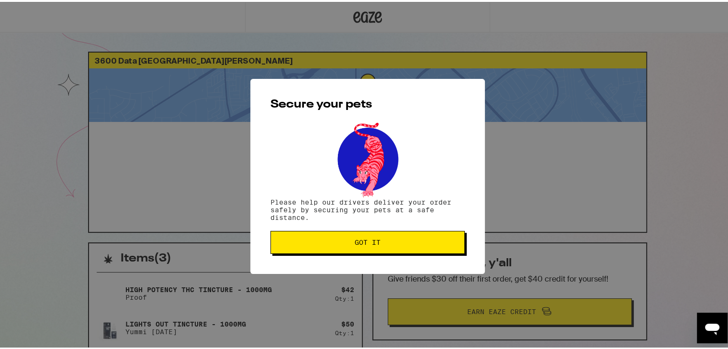
click at [379, 245] on button "Got it" at bounding box center [367, 240] width 194 height 23
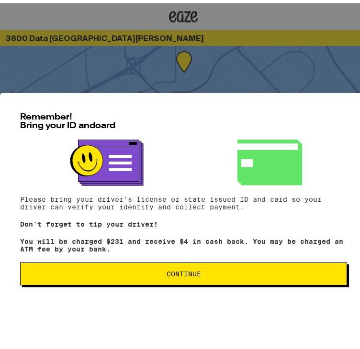
click at [276, 267] on span "Continue" at bounding box center [183, 270] width 311 height 7
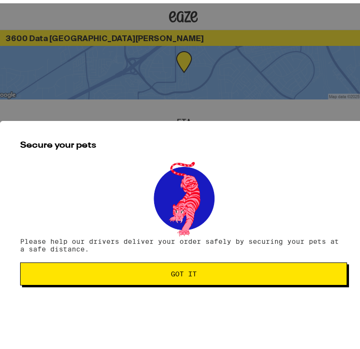
click at [220, 259] on button "Got it" at bounding box center [183, 270] width 327 height 23
